Goal: Register for event/course

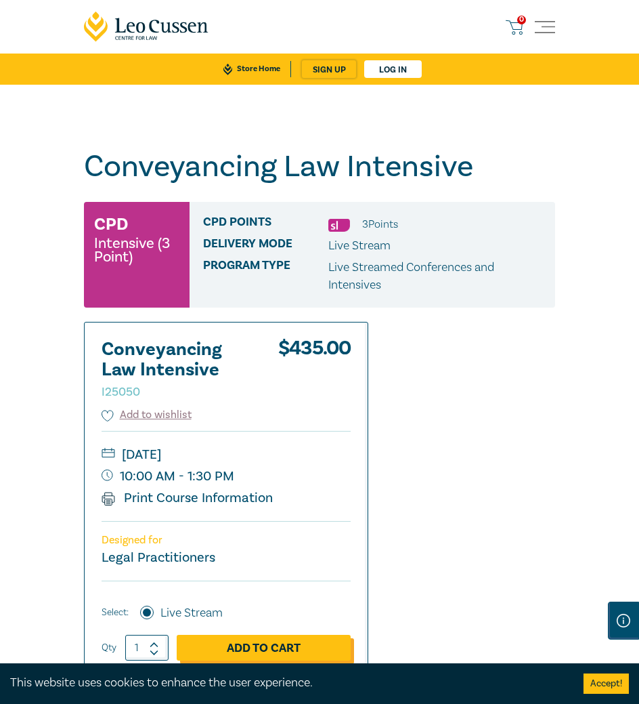
click at [240, 638] on link "Add to Cart" at bounding box center [264, 648] width 174 height 26
click at [528, 24] on div "1 $ 435.00" at bounding box center [517, 27] width 22 height 18
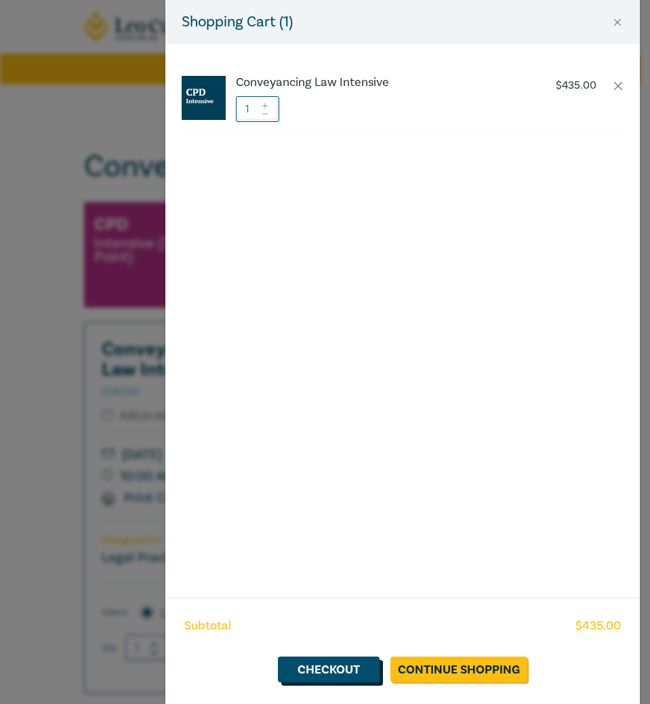
click at [341, 676] on link "Checkout" at bounding box center [329, 669] width 102 height 26
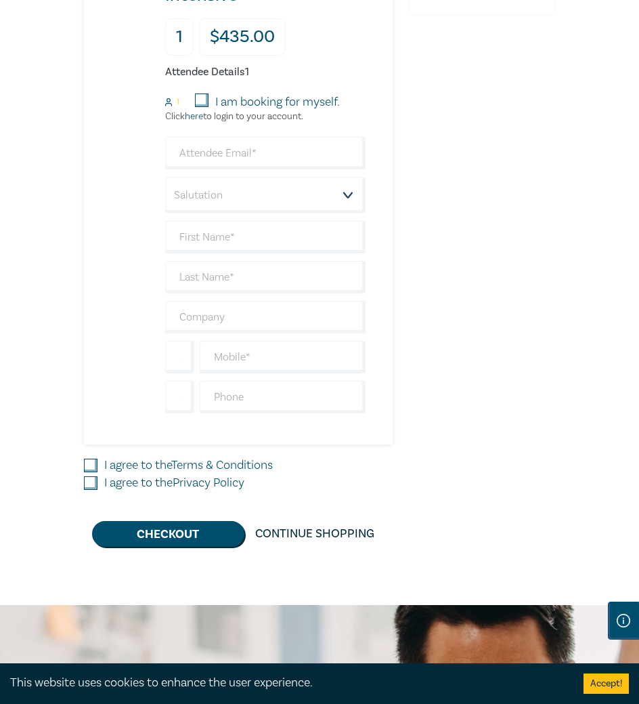
scroll to position [480, 0]
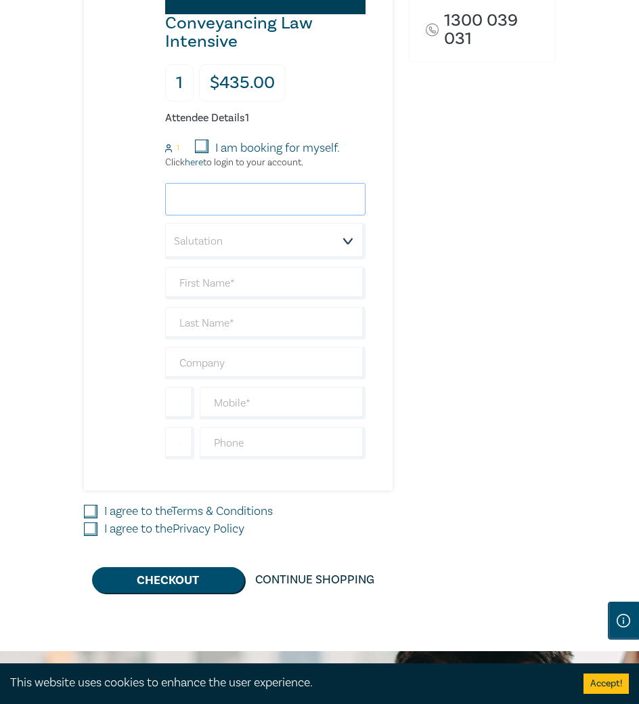
click at [257, 208] on input "email" at bounding box center [265, 199] width 200 height 33
type input "siobhan.mccloy@redmanlynch.com.au"
click at [277, 258] on select "Salutation Mr. Mrs. Ms. Miss Dr. Prof. Other" at bounding box center [265, 241] width 200 height 37
select select "Ms."
click at [165, 230] on select "Salutation Mr. Mrs. Ms. Miss Dr. Prof. Other" at bounding box center [265, 241] width 200 height 37
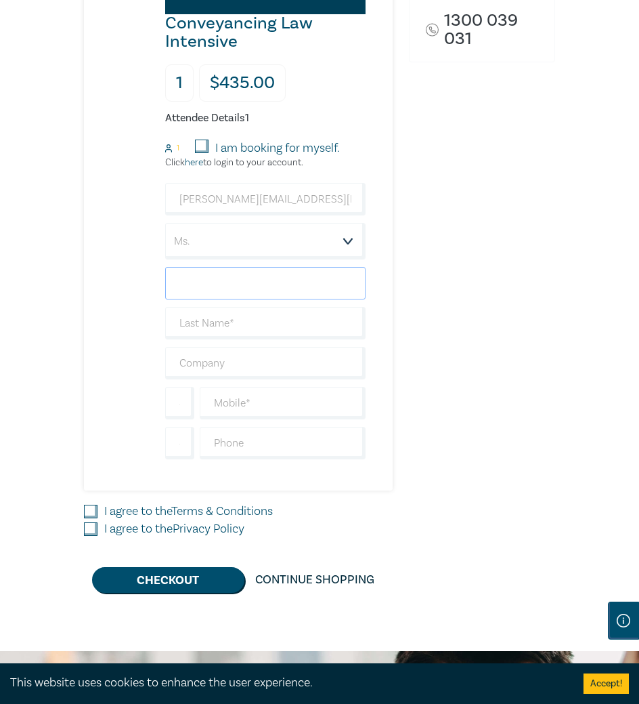
click at [251, 299] on input "text" at bounding box center [265, 283] width 200 height 33
type input "Siobhan"
click at [215, 331] on input "text" at bounding box center [265, 323] width 200 height 33
type input "C"
type input "McCloy"
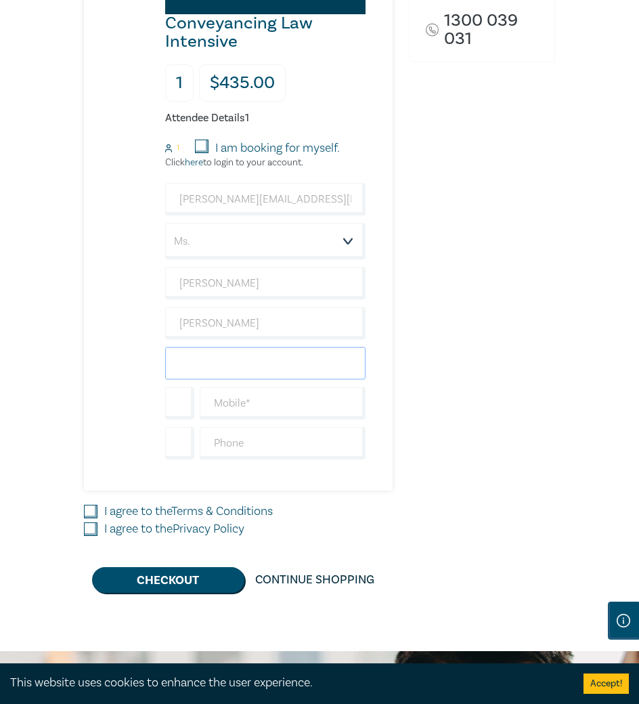
click at [236, 375] on input "text" at bounding box center [265, 363] width 200 height 33
type input "Redman Lynch"
click at [261, 410] on input "text" at bounding box center [283, 403] width 166 height 33
type input "040804988"
click at [236, 450] on input "text" at bounding box center [283, 443] width 166 height 33
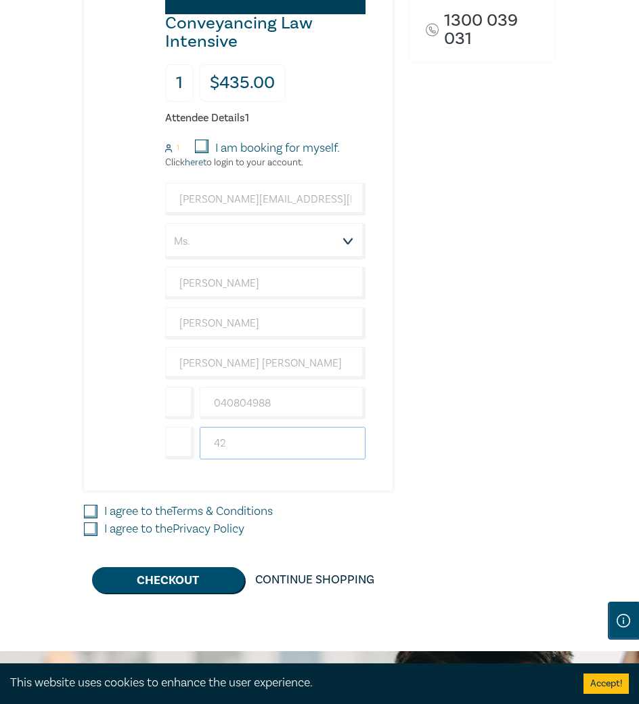
type input "42452020"
click at [87, 512] on input "I agree to the Terms & Conditions" at bounding box center [91, 512] width 14 height 14
checkbox input "true"
click at [85, 536] on input "I agree to the Privacy Policy" at bounding box center [91, 529] width 14 height 14
checkbox input "true"
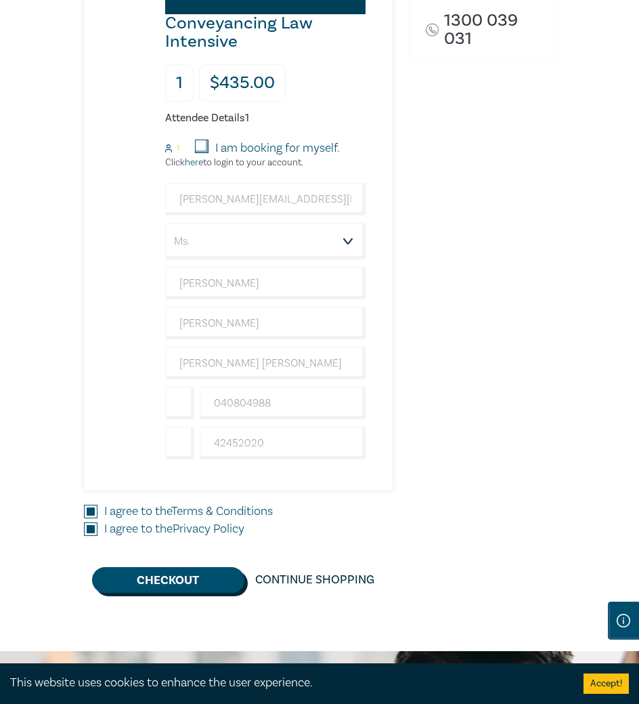
click at [190, 593] on button "Checkout" at bounding box center [168, 580] width 152 height 26
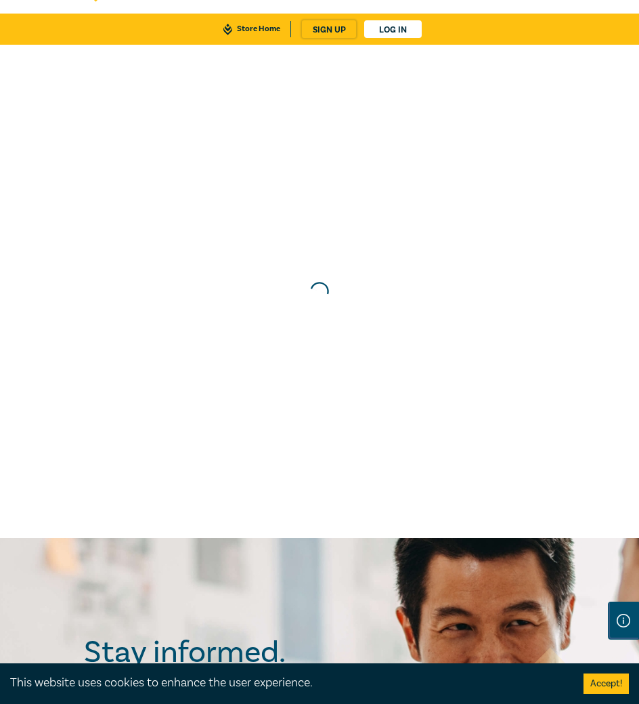
scroll to position [0, 0]
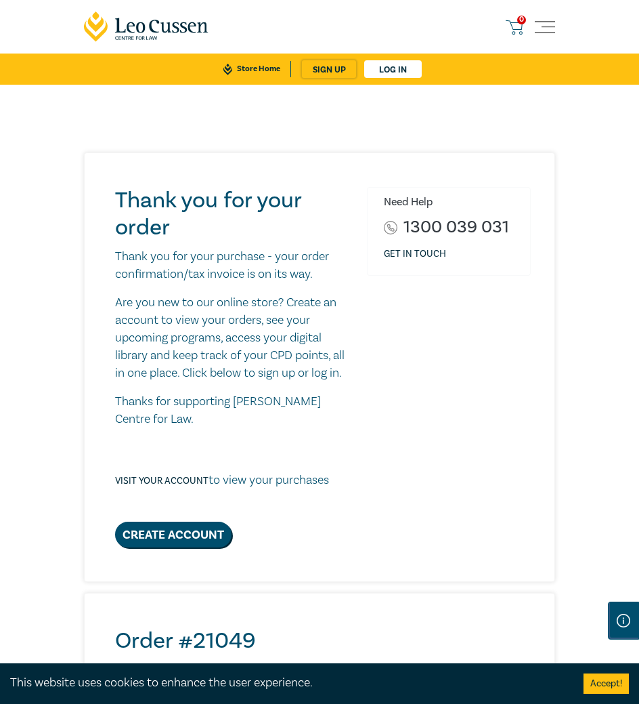
click at [511, 404] on div "Need Help 1300 039 031 Get in touch" at bounding box center [449, 367] width 180 height 360
